Goal: Task Accomplishment & Management: Manage account settings

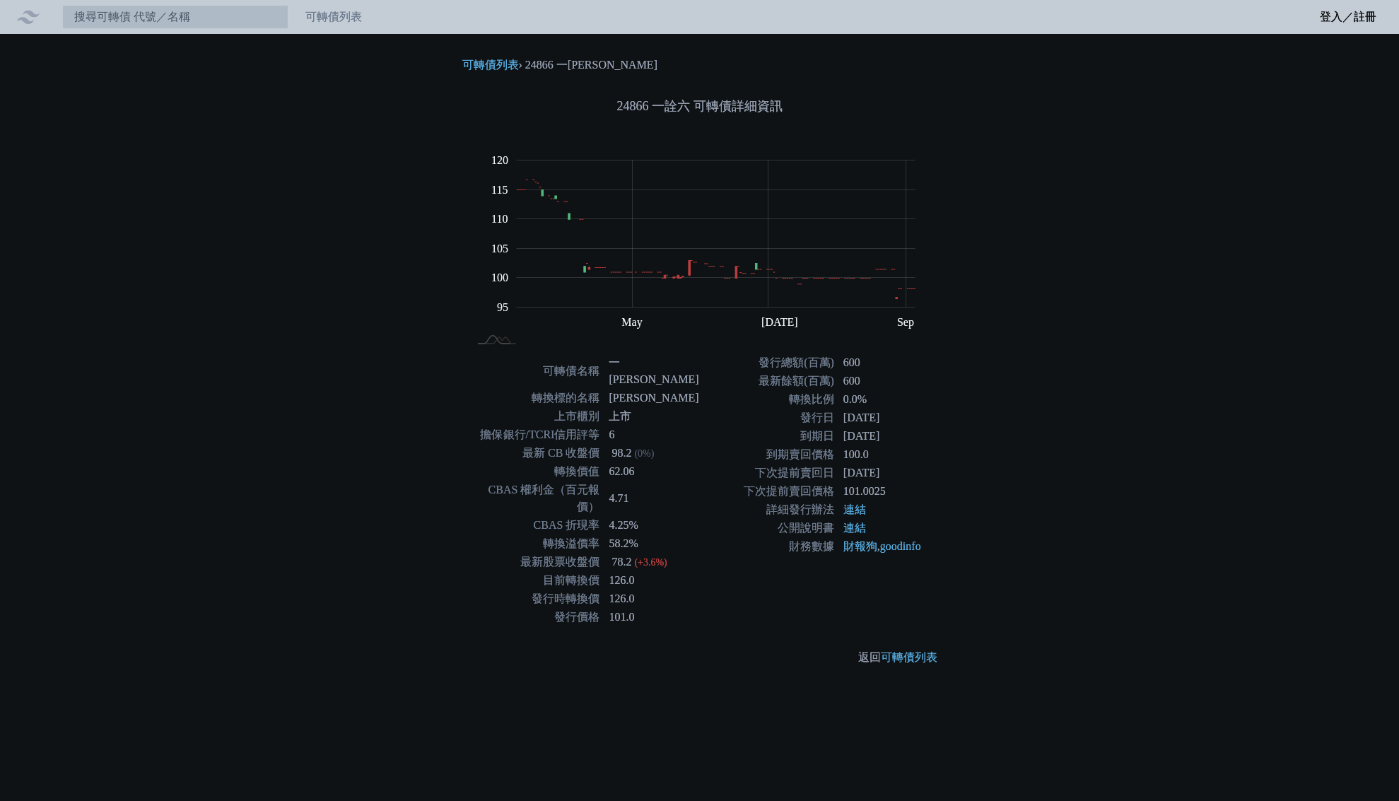
click at [344, 18] on link "可轉債列表" at bounding box center [333, 17] width 57 height 12
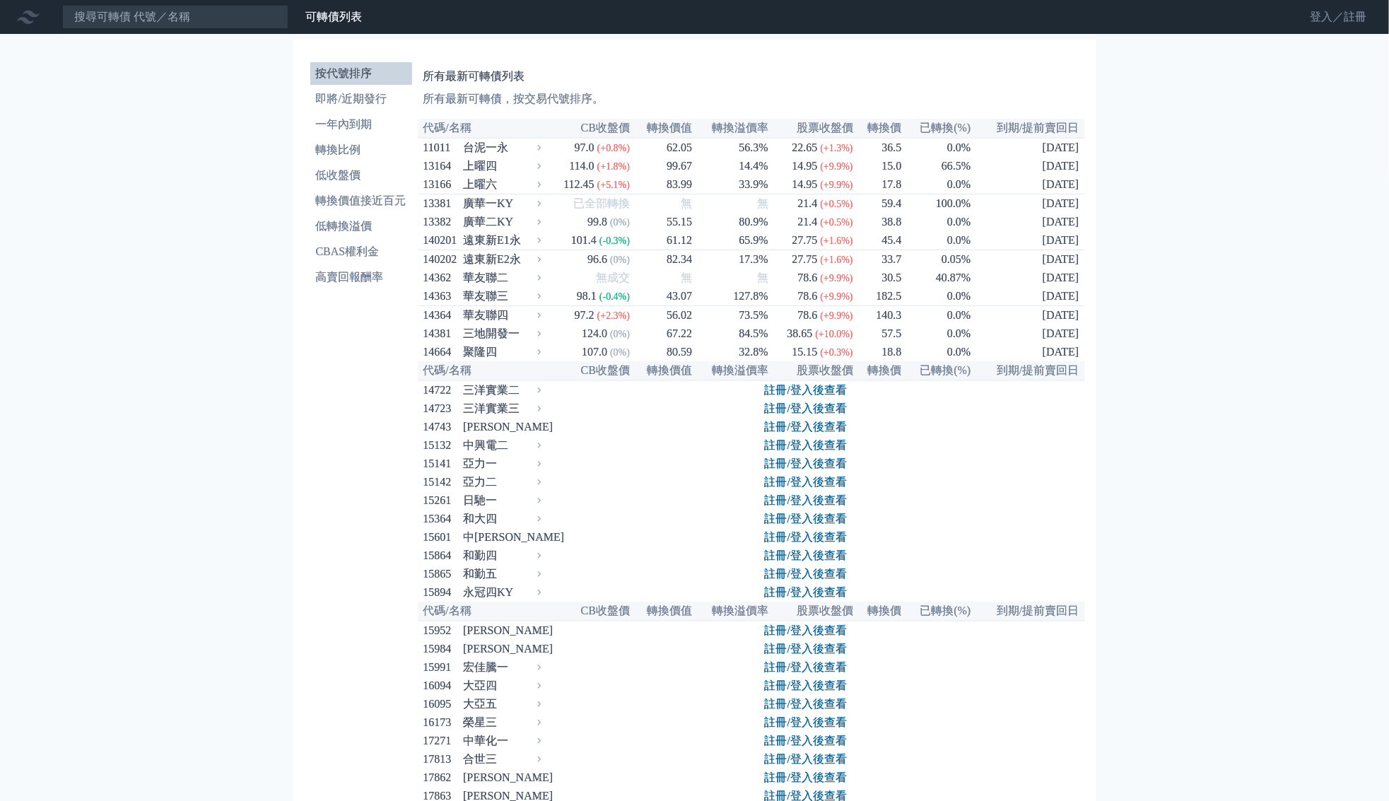
click at [1342, 15] on link "登入／註冊" at bounding box center [1338, 17] width 79 height 23
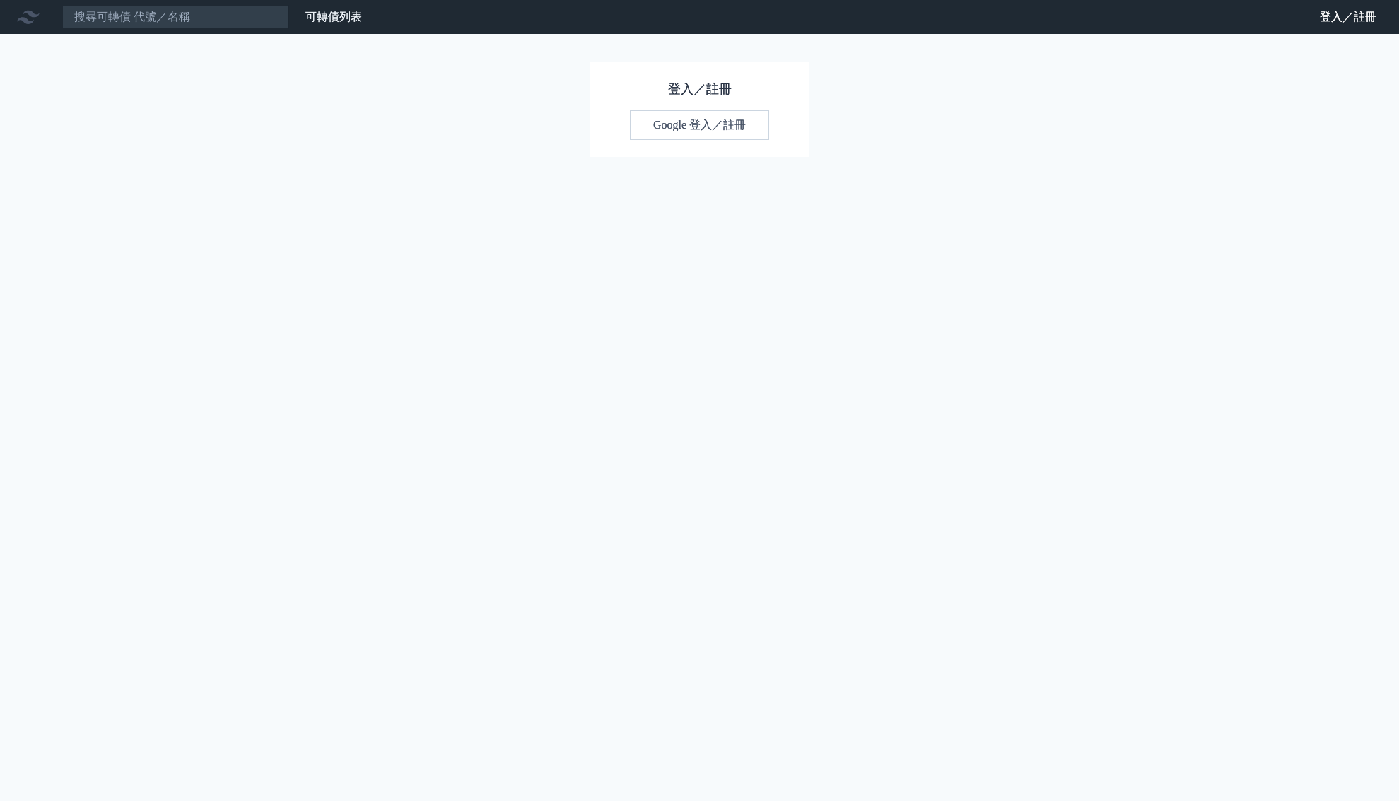
drag, startPoint x: 688, startPoint y: 115, endPoint x: 688, endPoint y: 128, distance: 13.4
click at [688, 116] on link "Google 登入／註冊" at bounding box center [699, 125] width 139 height 30
